Goal: Task Accomplishment & Management: Complete application form

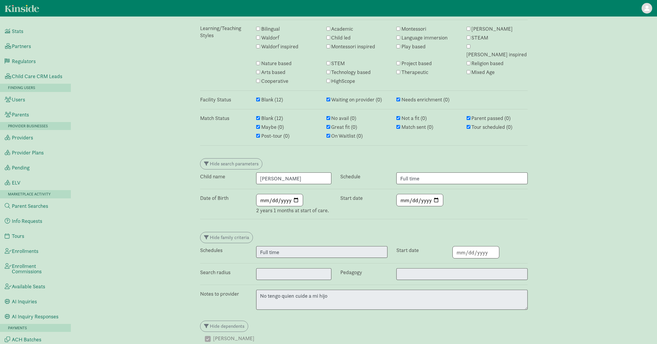
scroll to position [304, 0]
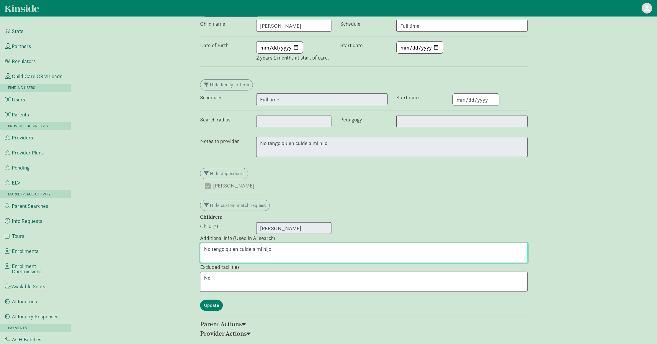
click at [253, 243] on textarea "No tengo quien cuide a mi hijo" at bounding box center [363, 253] width 327 height 20
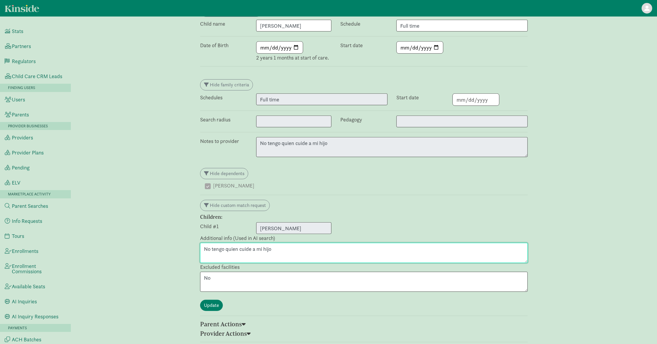
paste textarea "Agency onboarding PNN - Follow up on the application on Thursday Crunch Care - …"
type textarea "No tengo quien cuide a mi hijo"
click at [372, 182] on div " Saul Angeles" at bounding box center [338, 186] width 267 height 8
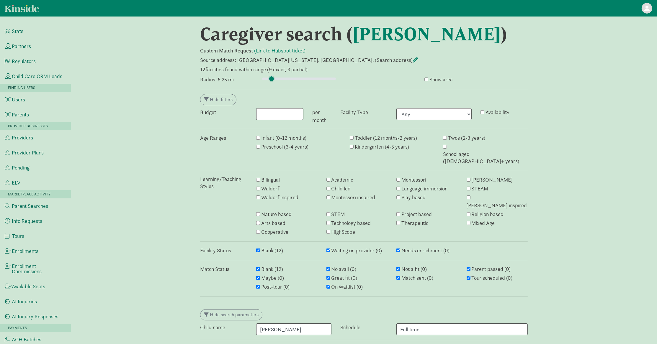
drag, startPoint x: 265, startPoint y: 77, endPoint x: 271, endPoint y: 77, distance: 5.9
click at [271, 77] on input "range" at bounding box center [299, 79] width 74 height 6
drag, startPoint x: 272, startPoint y: 76, endPoint x: 278, endPoint y: 76, distance: 5.6
type input "10"
click at [278, 76] on input "range" at bounding box center [299, 79] width 74 height 6
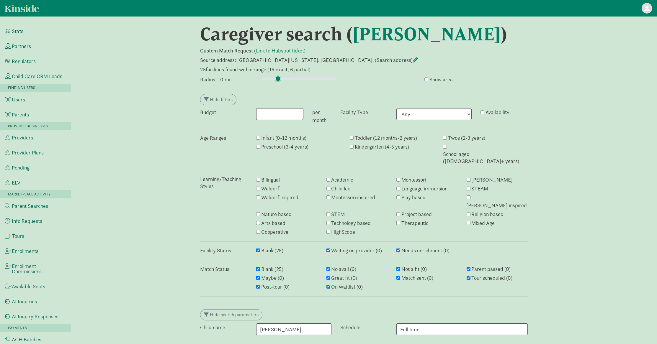
scroll to position [1, 0]
drag, startPoint x: 268, startPoint y: 78, endPoint x: 278, endPoint y: 78, distance: 9.4
type input "10"
click at [278, 78] on input "range" at bounding box center [299, 79] width 74 height 6
